Goal: Task Accomplishment & Management: Manage account settings

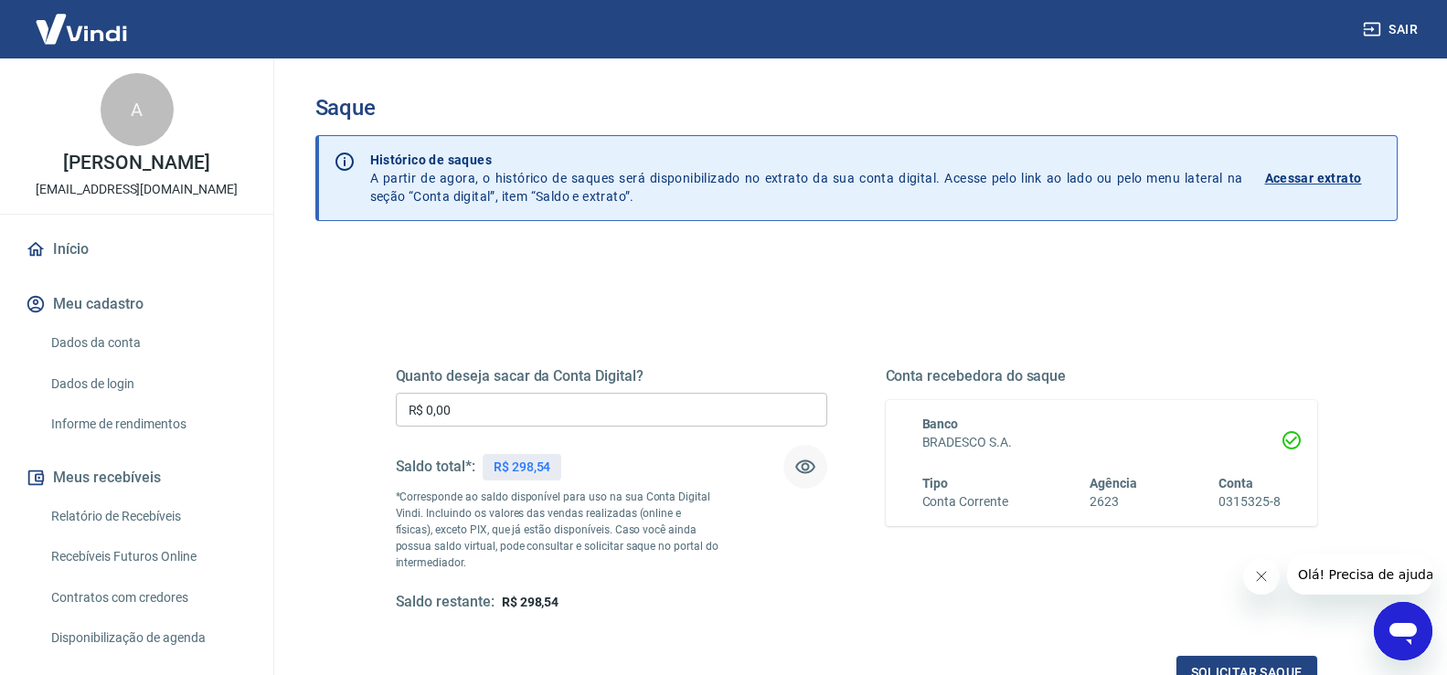
click at [824, 466] on button "button" at bounding box center [805, 467] width 44 height 44
drag, startPoint x: 771, startPoint y: 455, endPoint x: 787, endPoint y: 457, distance: 15.6
click at [772, 455] on div "Saldo total*: R$ ******" at bounding box center [611, 467] width 431 height 44
click at [801, 462] on icon "button" at bounding box center [805, 467] width 22 height 22
click at [766, 439] on div "Quanto deseja sacar da Conta Digital? R$ 0,00 ​ Saldo total*: R$ 298,54 *Corres…" at bounding box center [611, 489] width 431 height 245
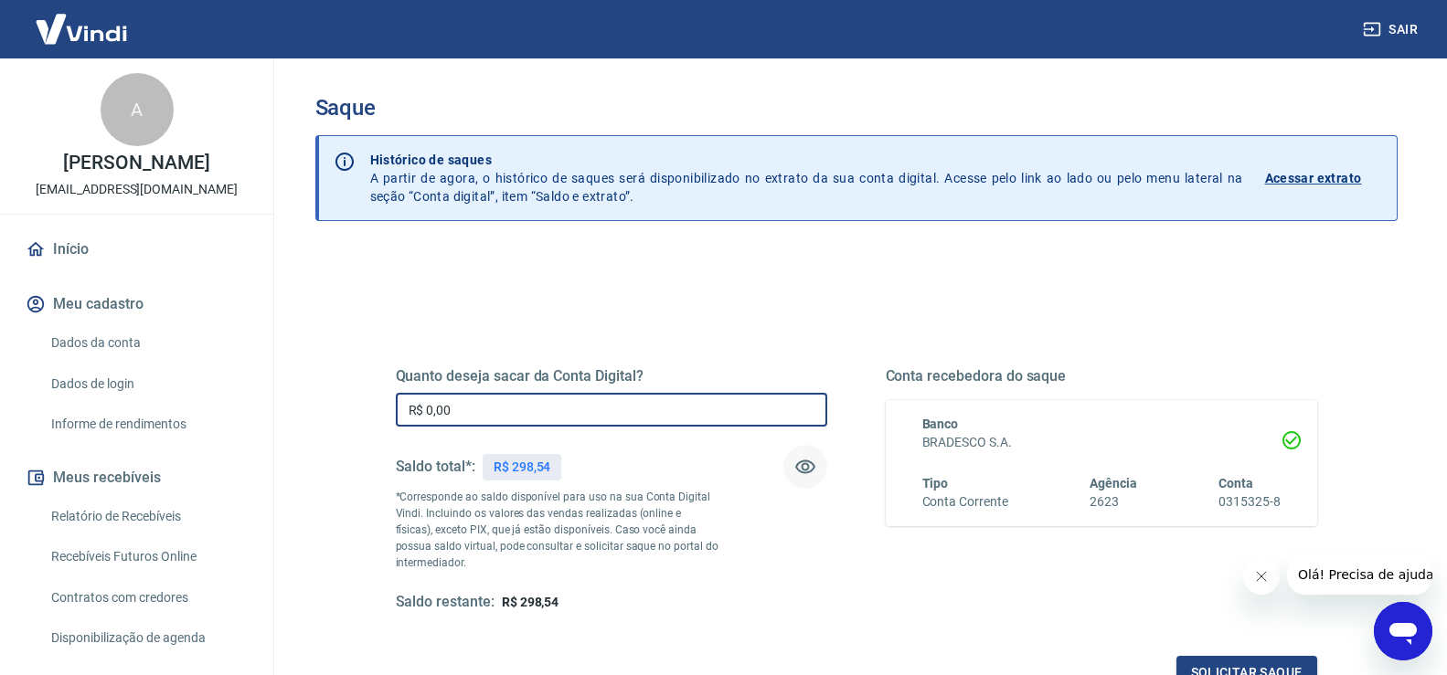
click at [774, 423] on input "R$ 0,00" at bounding box center [611, 410] width 431 height 34
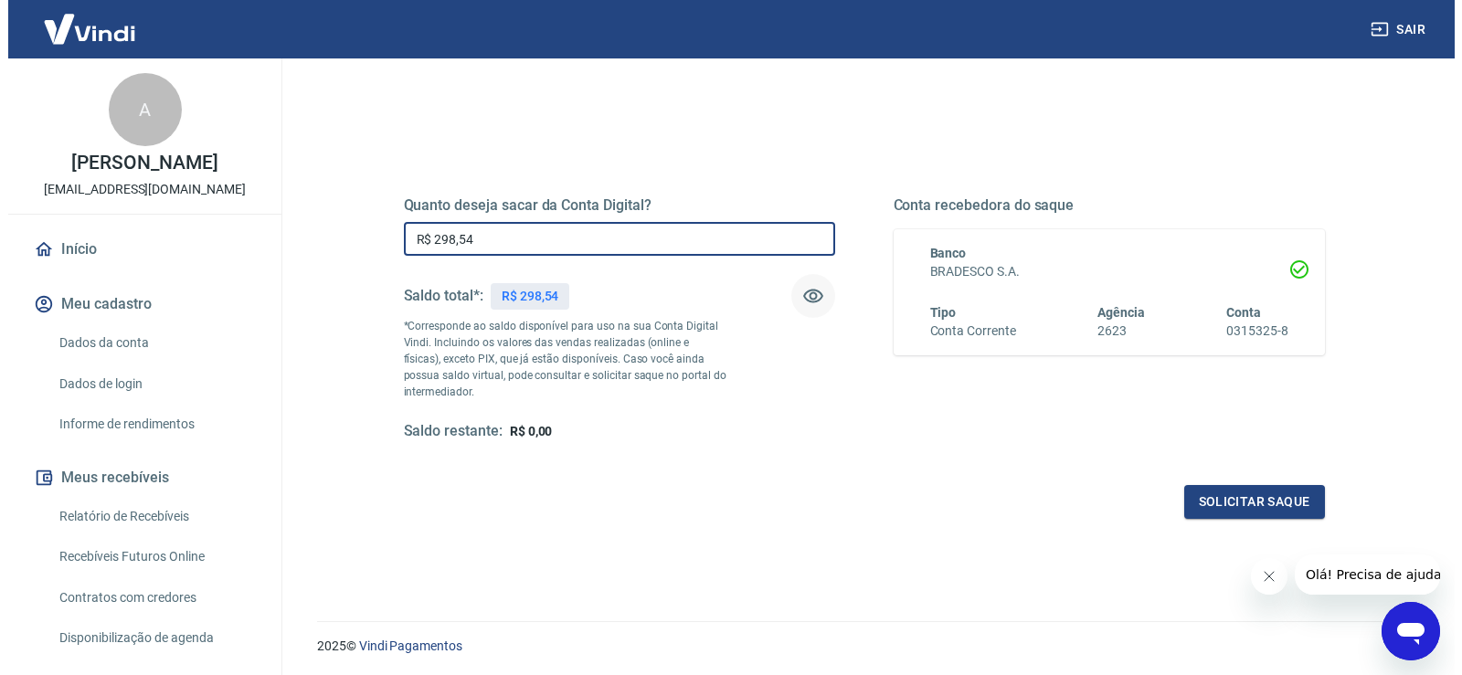
scroll to position [183, 0]
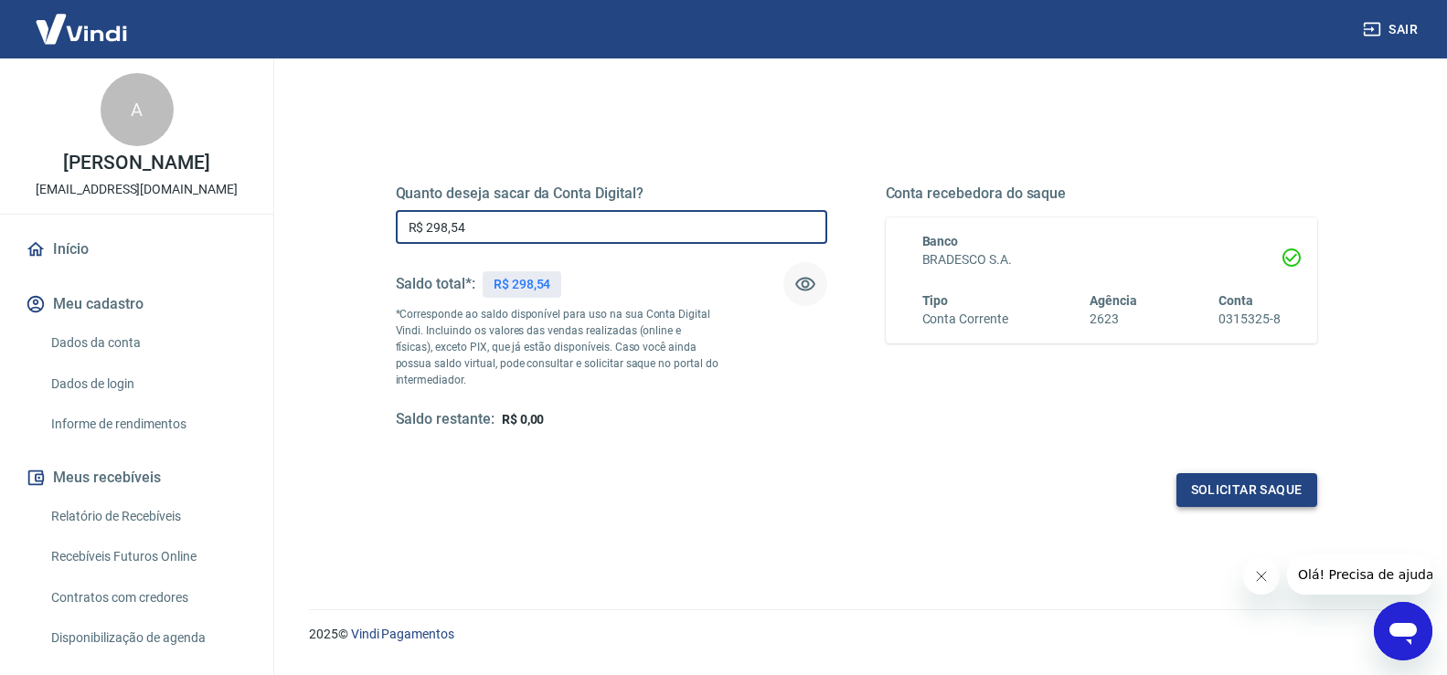
type input "R$ 298,54"
click at [1195, 480] on button "Solicitar saque" at bounding box center [1246, 490] width 141 height 34
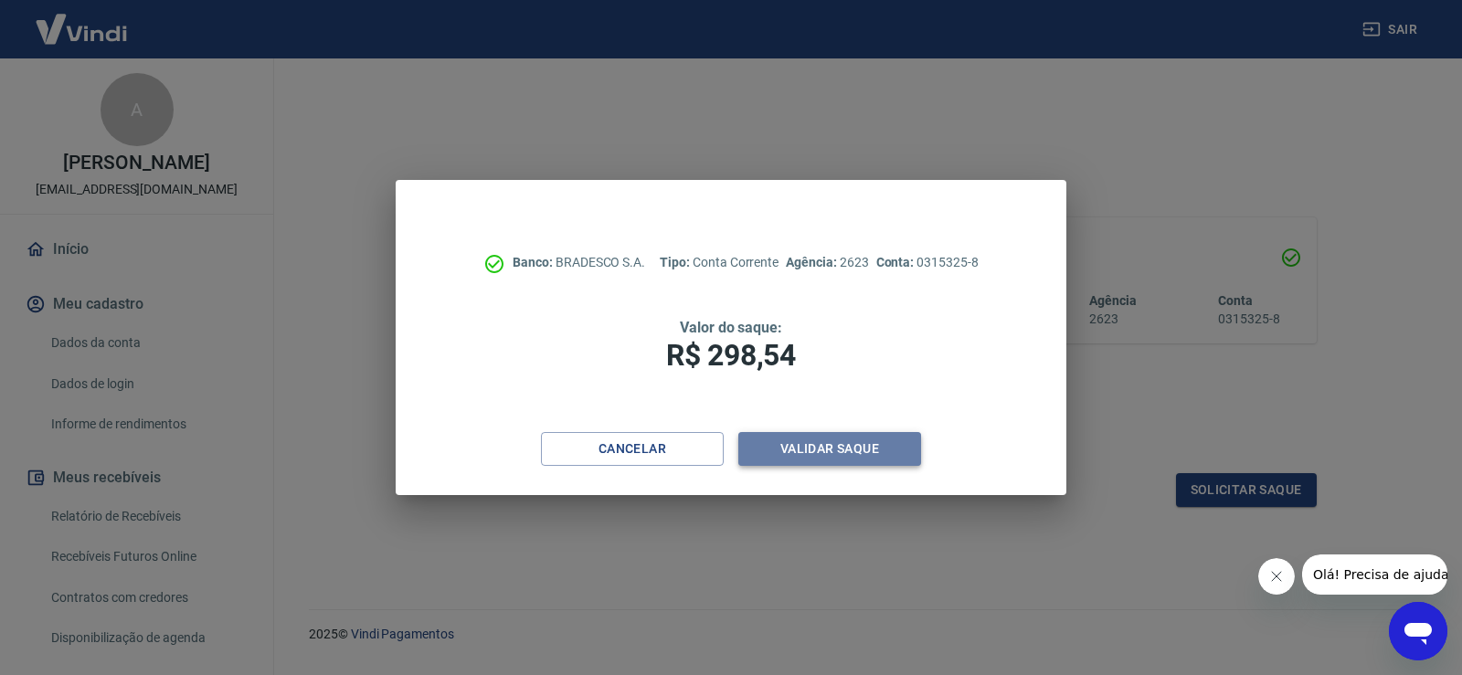
click at [873, 461] on button "Validar saque" at bounding box center [829, 449] width 183 height 34
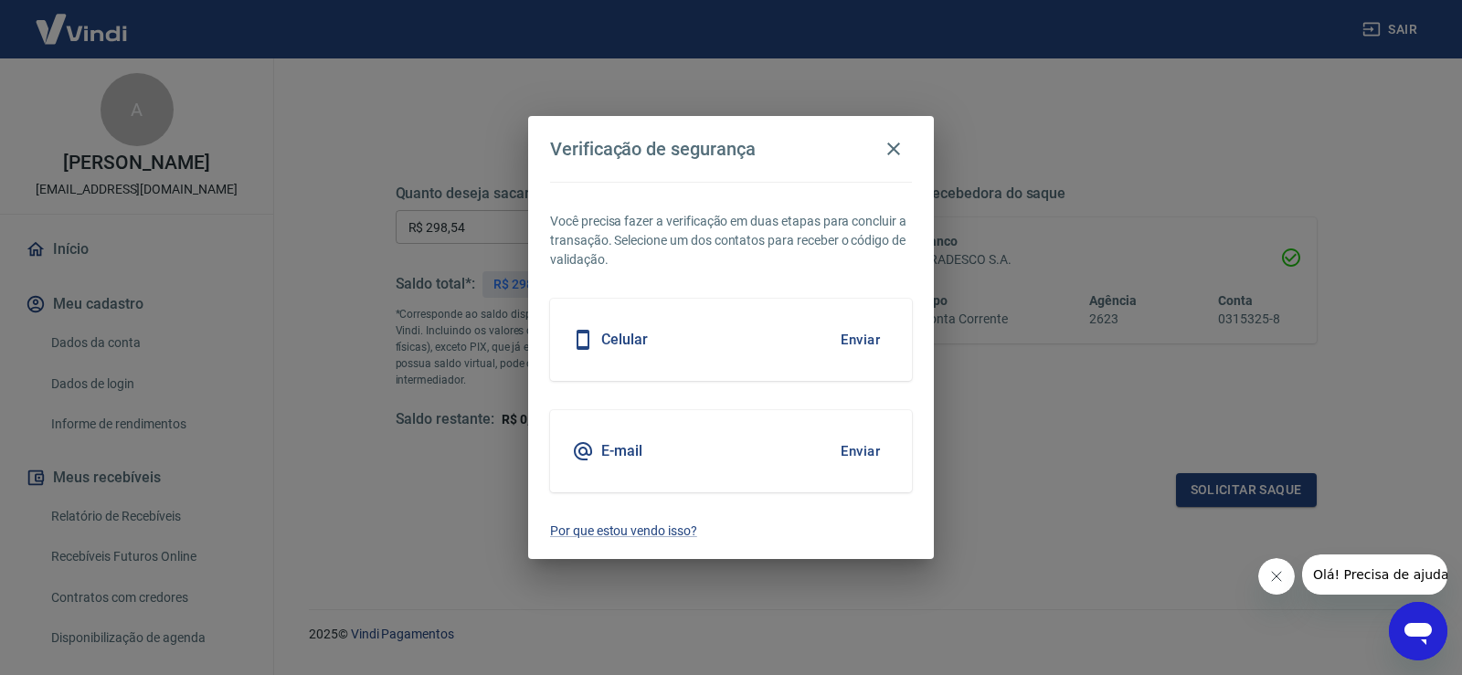
click at [877, 339] on button "Enviar" at bounding box center [860, 340] width 59 height 38
click at [845, 336] on button "Enviar" at bounding box center [860, 340] width 59 height 38
click at [847, 341] on button "Enviar" at bounding box center [860, 340] width 59 height 38
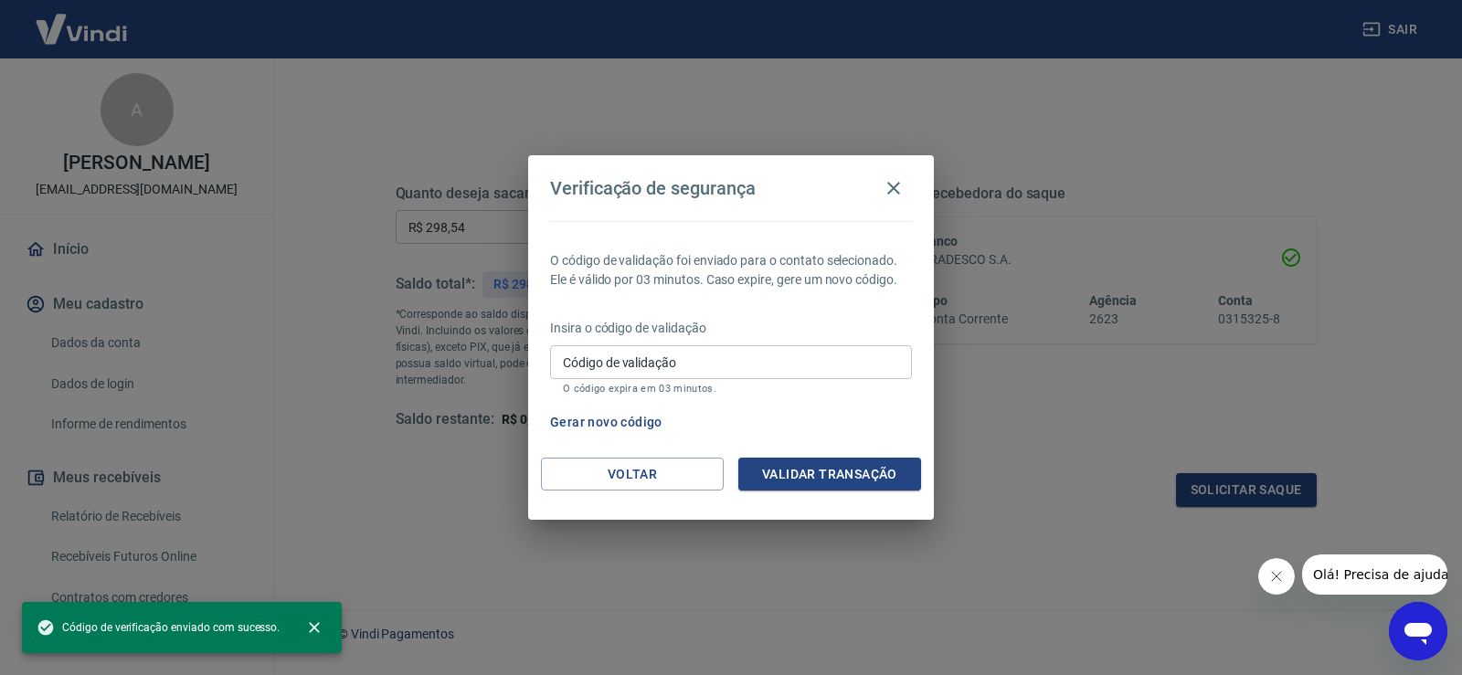
click at [807, 379] on input "Código de validação" at bounding box center [731, 362] width 362 height 34
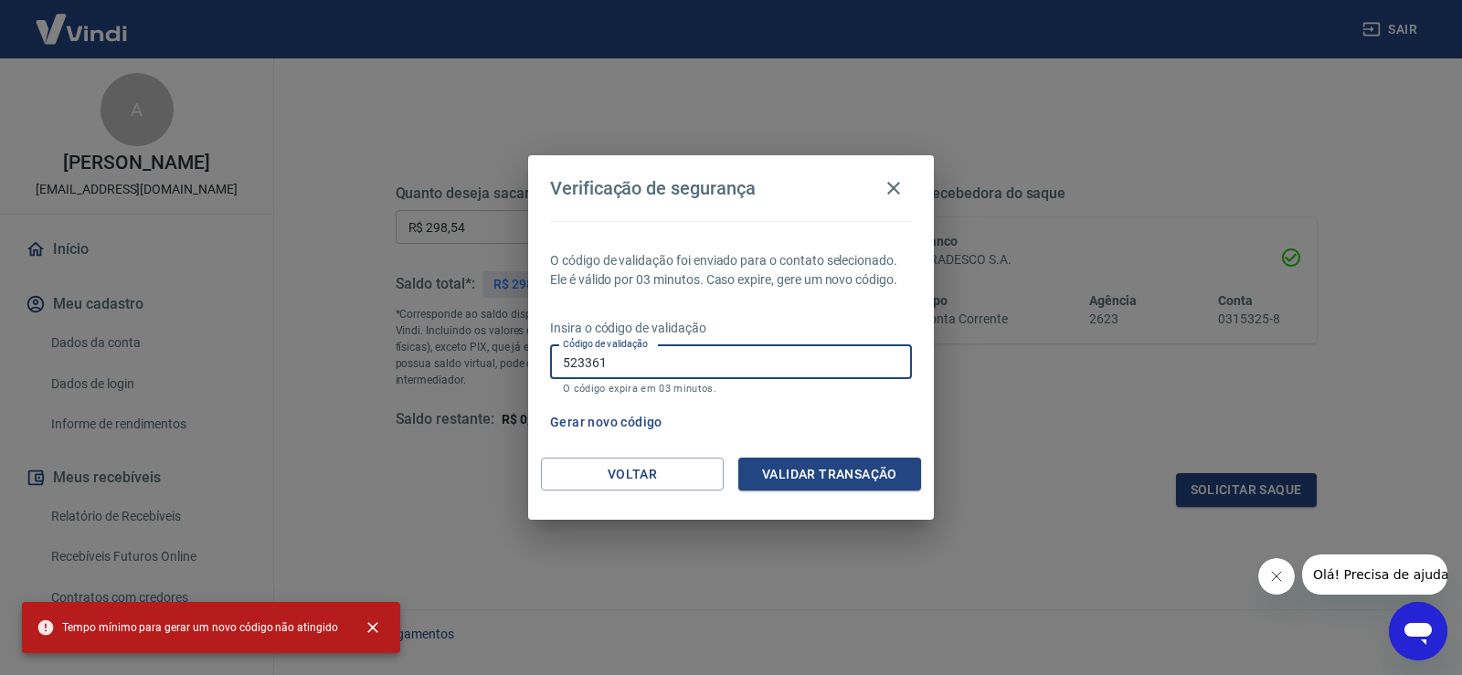
type input "523361"
click at [830, 458] on div "Verificação de segurança O código de validação foi enviado para o contato selec…" at bounding box center [731, 337] width 406 height 365
click at [832, 463] on button "Validar transação" at bounding box center [829, 475] width 183 height 34
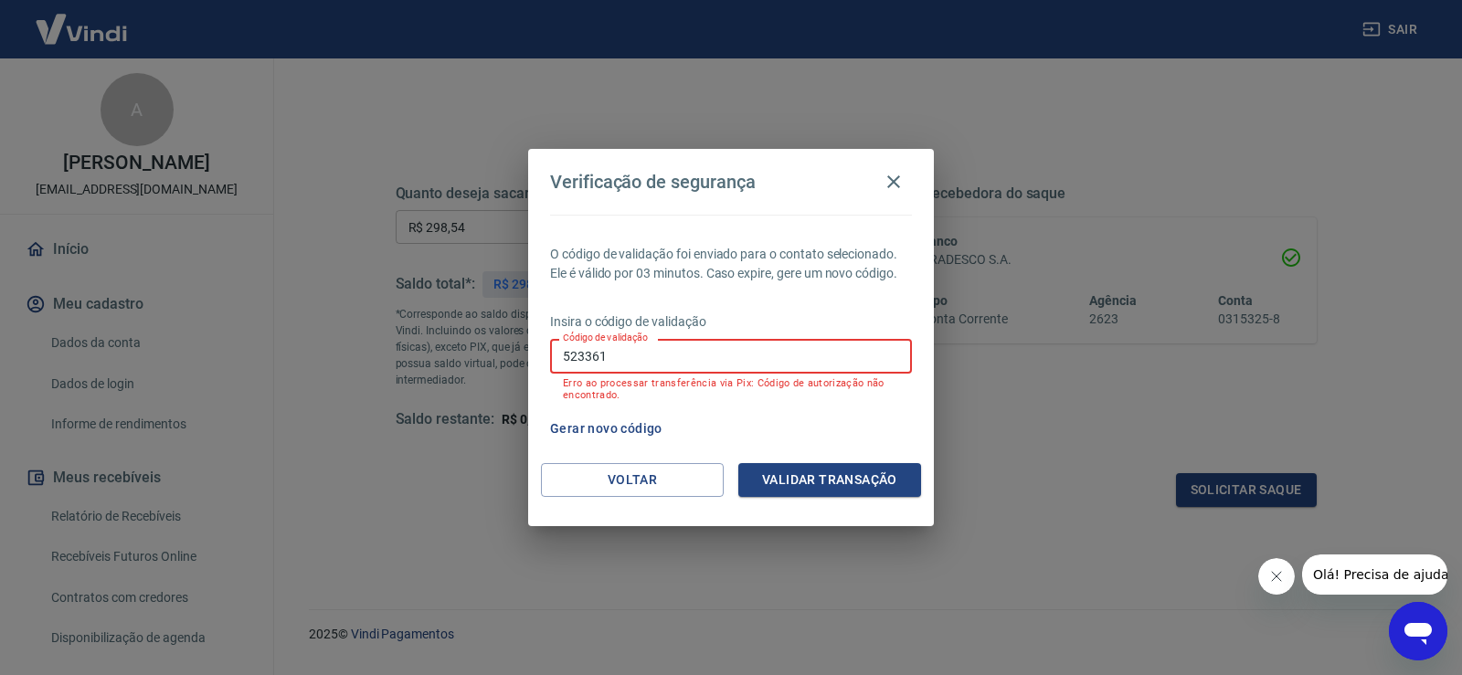
drag, startPoint x: 792, startPoint y: 359, endPoint x: 522, endPoint y: 356, distance: 269.6
click at [522, 356] on div "Verificação de segurança O código de validação foi enviado para o contato selec…" at bounding box center [731, 337] width 1462 height 675
click at [887, 175] on icon "button" at bounding box center [894, 182] width 22 height 22
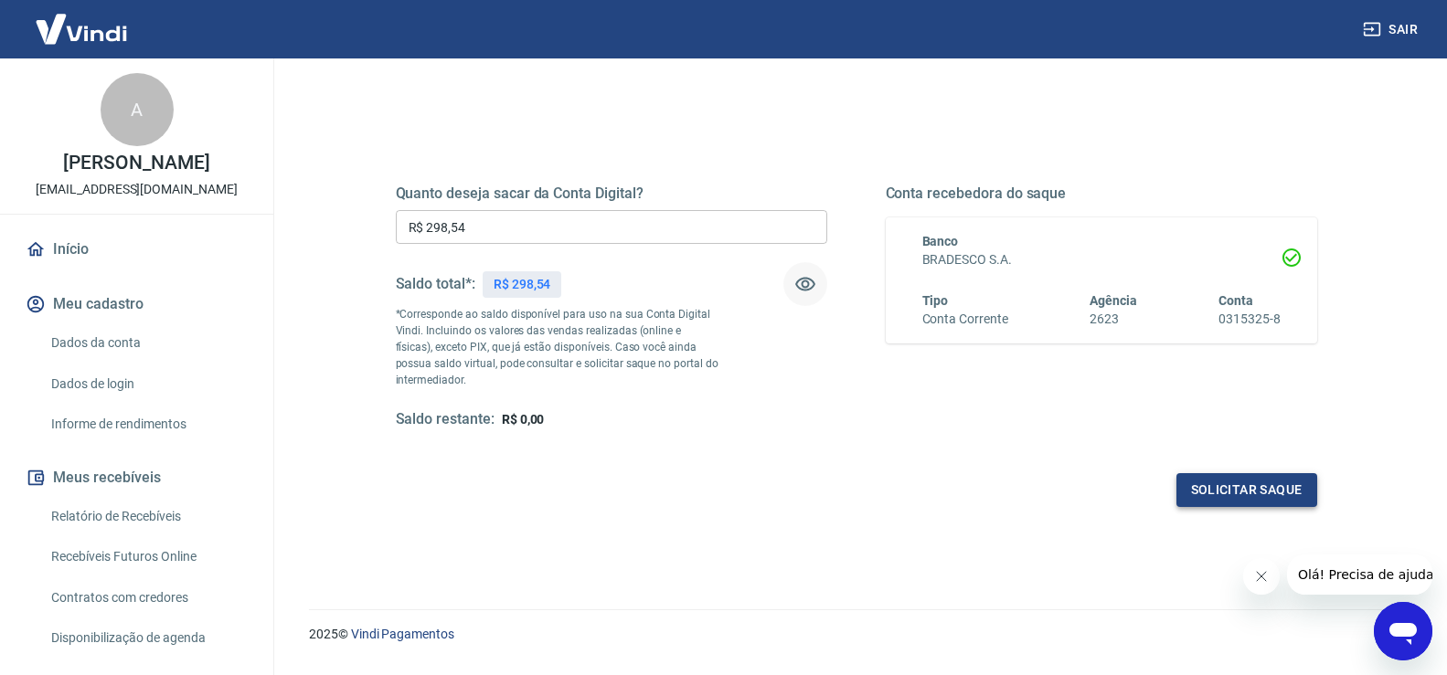
click at [1225, 481] on button "Solicitar saque" at bounding box center [1246, 490] width 141 height 34
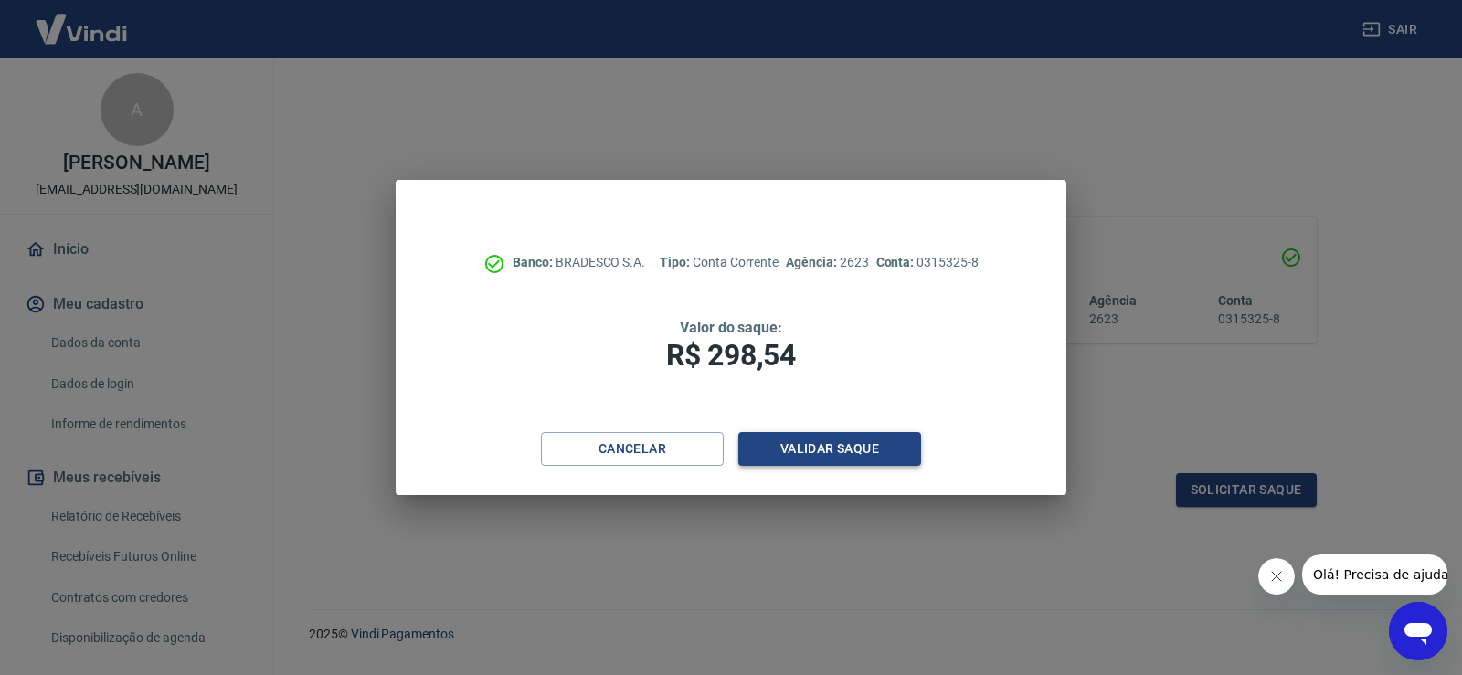
click at [792, 441] on button "Validar saque" at bounding box center [829, 449] width 183 height 34
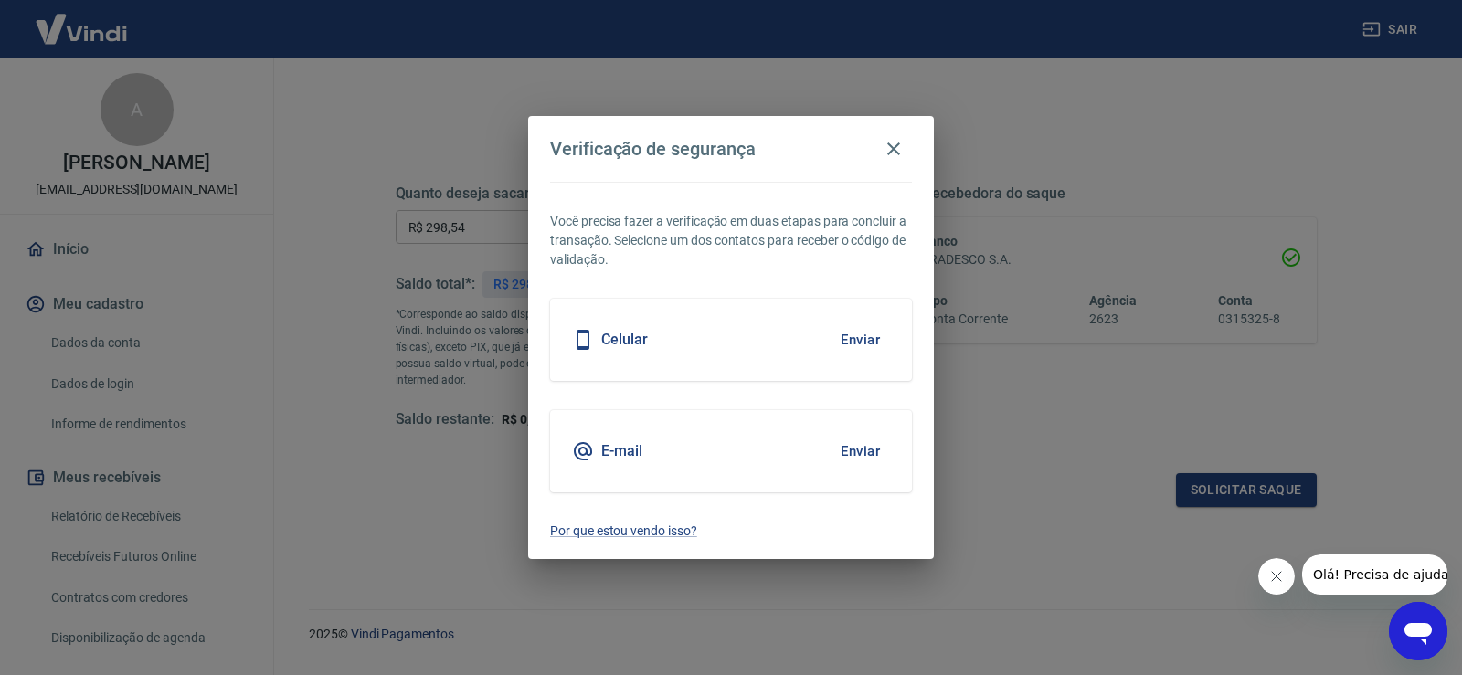
click at [845, 458] on button "Enviar" at bounding box center [860, 451] width 59 height 38
click at [848, 339] on button "Enviar" at bounding box center [860, 340] width 59 height 38
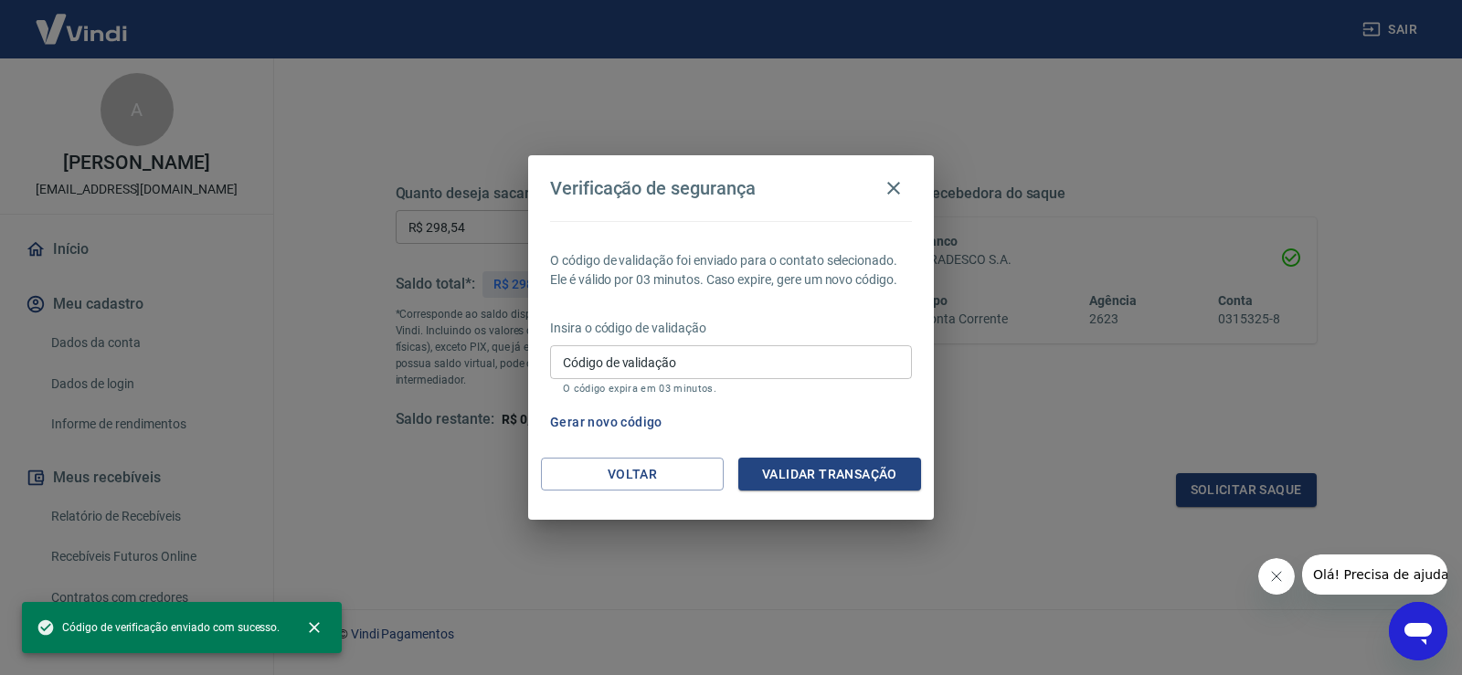
click at [770, 349] on input "Código de validação" at bounding box center [731, 362] width 362 height 34
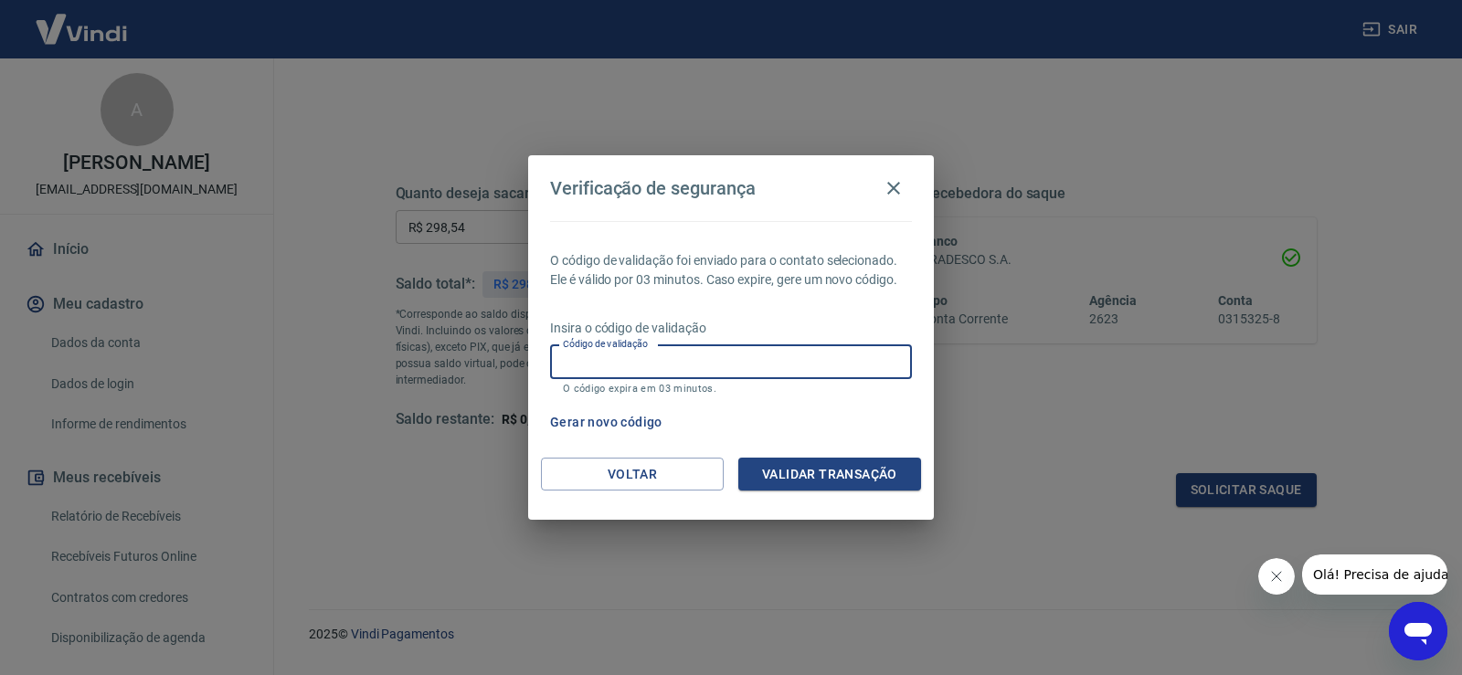
click at [792, 372] on input "Código de validação" at bounding box center [731, 362] width 362 height 34
click at [844, 319] on p "Insira o código de validação" at bounding box center [731, 328] width 362 height 19
click at [678, 462] on button "Voltar" at bounding box center [632, 475] width 183 height 34
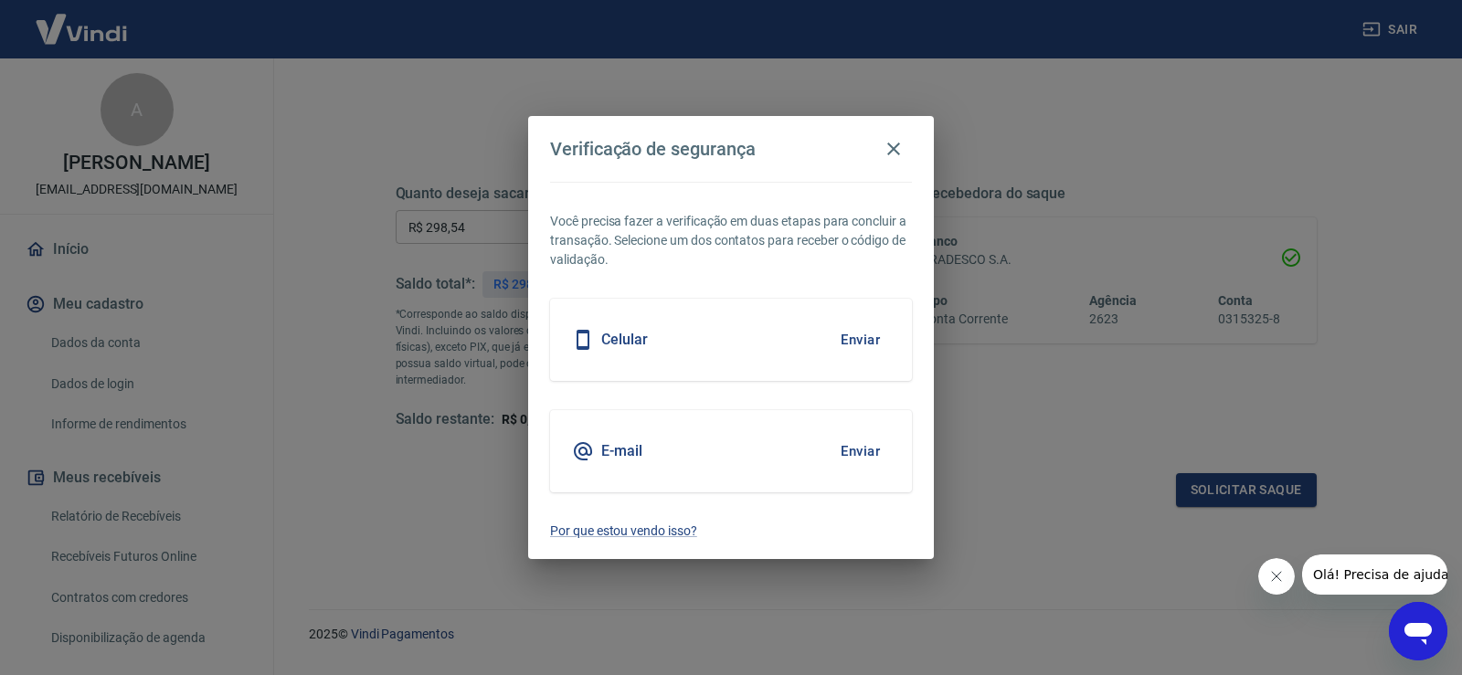
click at [867, 447] on button "Enviar" at bounding box center [860, 451] width 59 height 38
click at [864, 462] on button "Enviar" at bounding box center [860, 451] width 59 height 38
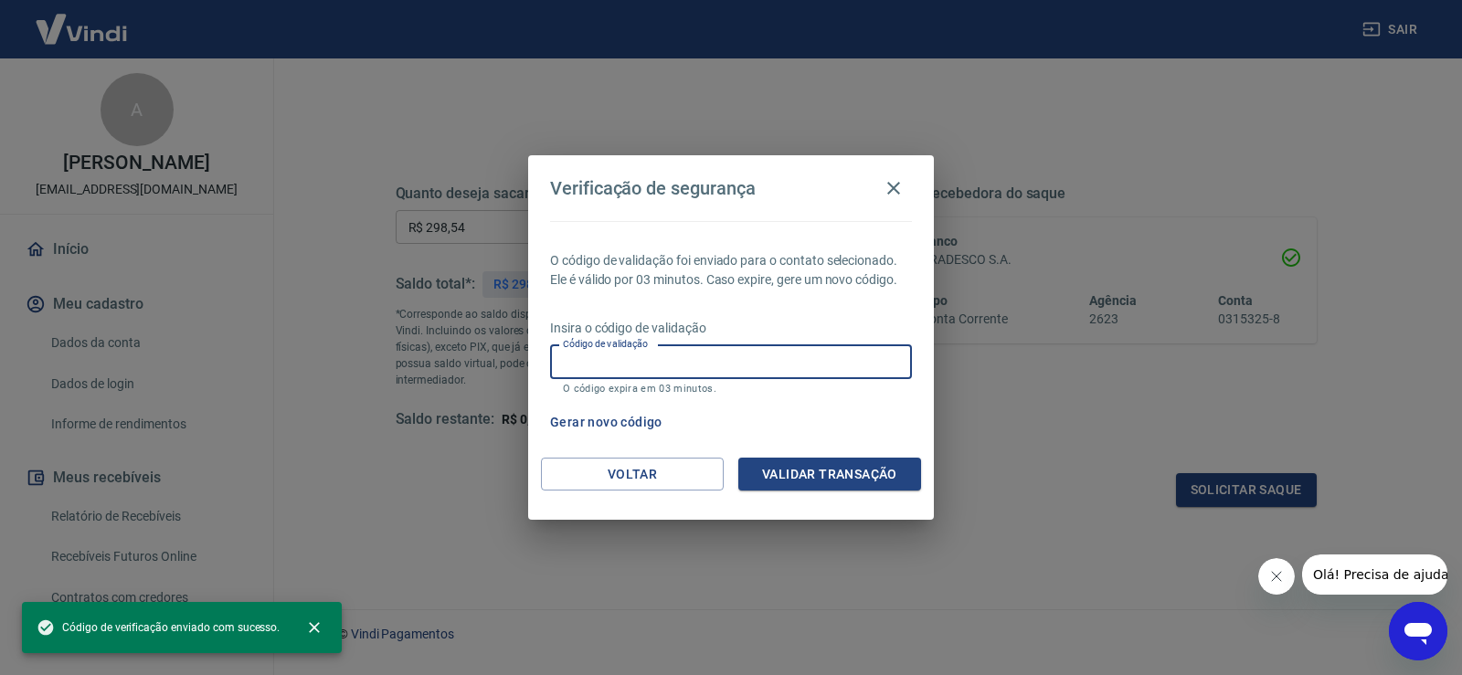
click at [738, 372] on input "Código de validação" at bounding box center [731, 362] width 362 height 34
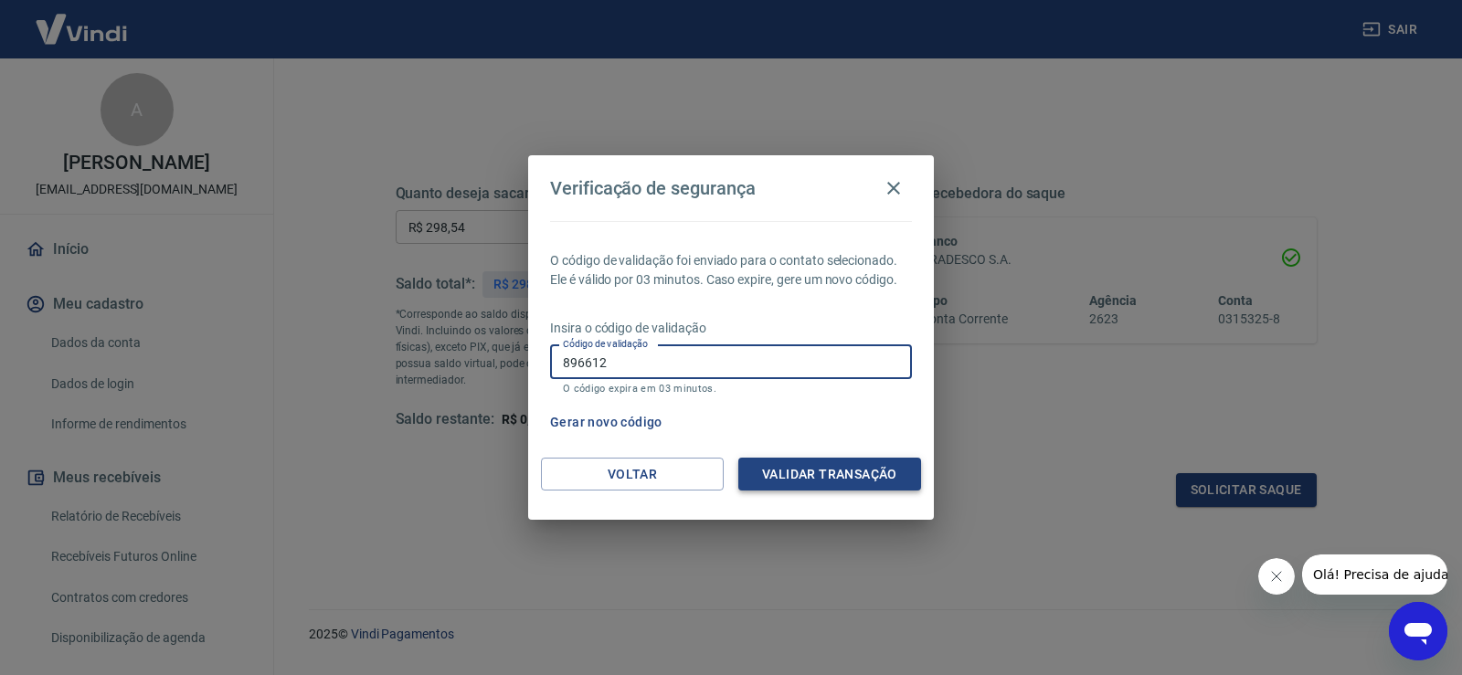
type input "896612"
click at [850, 470] on button "Validar transação" at bounding box center [829, 475] width 183 height 34
